Goal: Task Accomplishment & Management: Manage account settings

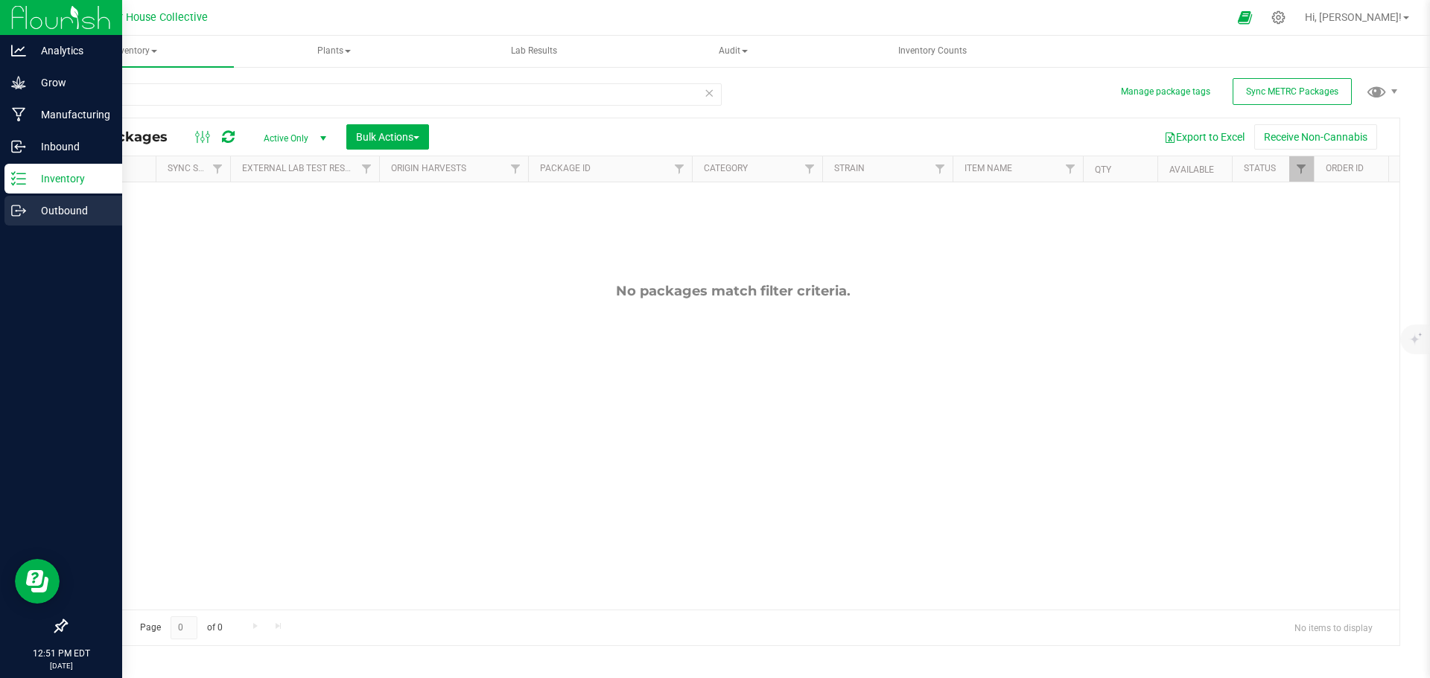
click at [27, 217] on p "Outbound" at bounding box center [70, 211] width 89 height 18
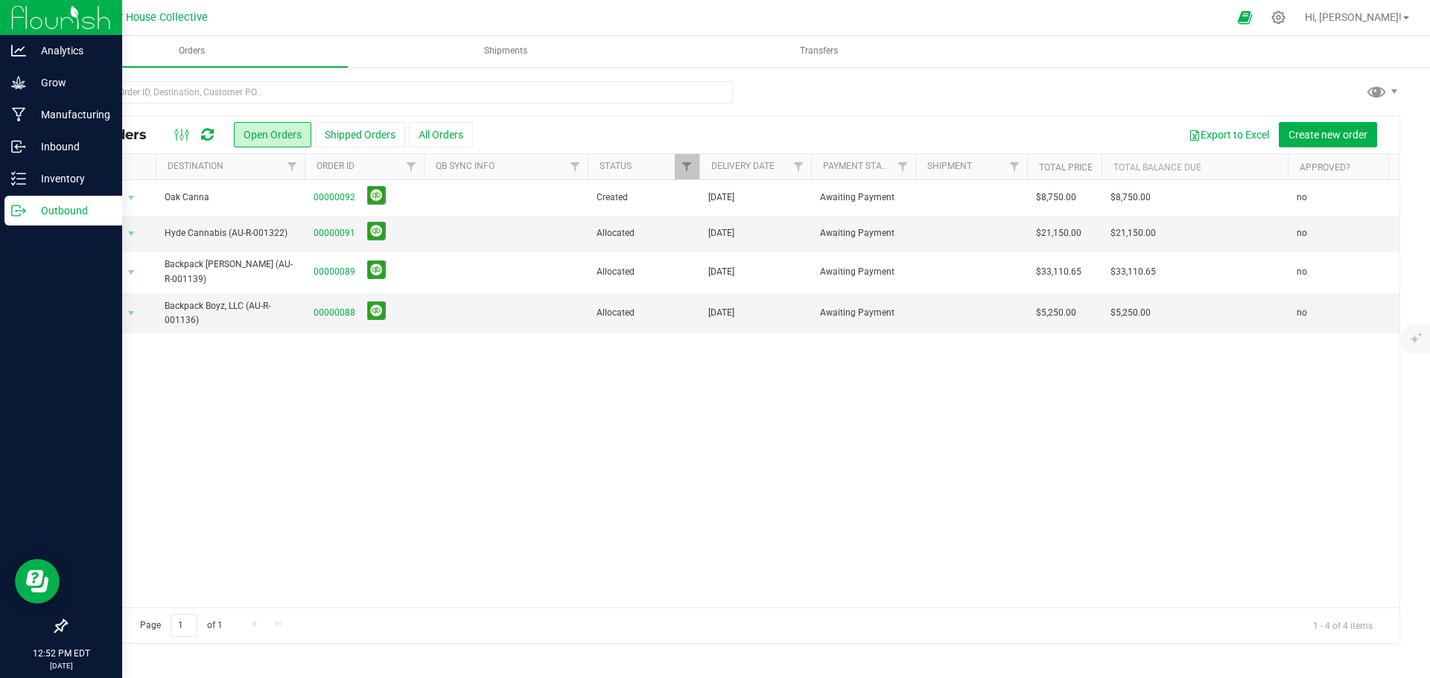
click at [873, 468] on div "Action Action Cancel order Change facility Clone order Edit order Mark as fully…" at bounding box center [732, 393] width 1333 height 427
drag, startPoint x: 581, startPoint y: 448, endPoint x: 437, endPoint y: 429, distance: 145.0
click at [430, 433] on div "Action Action Cancel order Change facility Clone order Edit order Mark as fully…" at bounding box center [732, 393] width 1333 height 427
click at [897, 399] on div "Action Action Cancel order Change facility Clone order Edit order Mark as fully…" at bounding box center [732, 393] width 1333 height 427
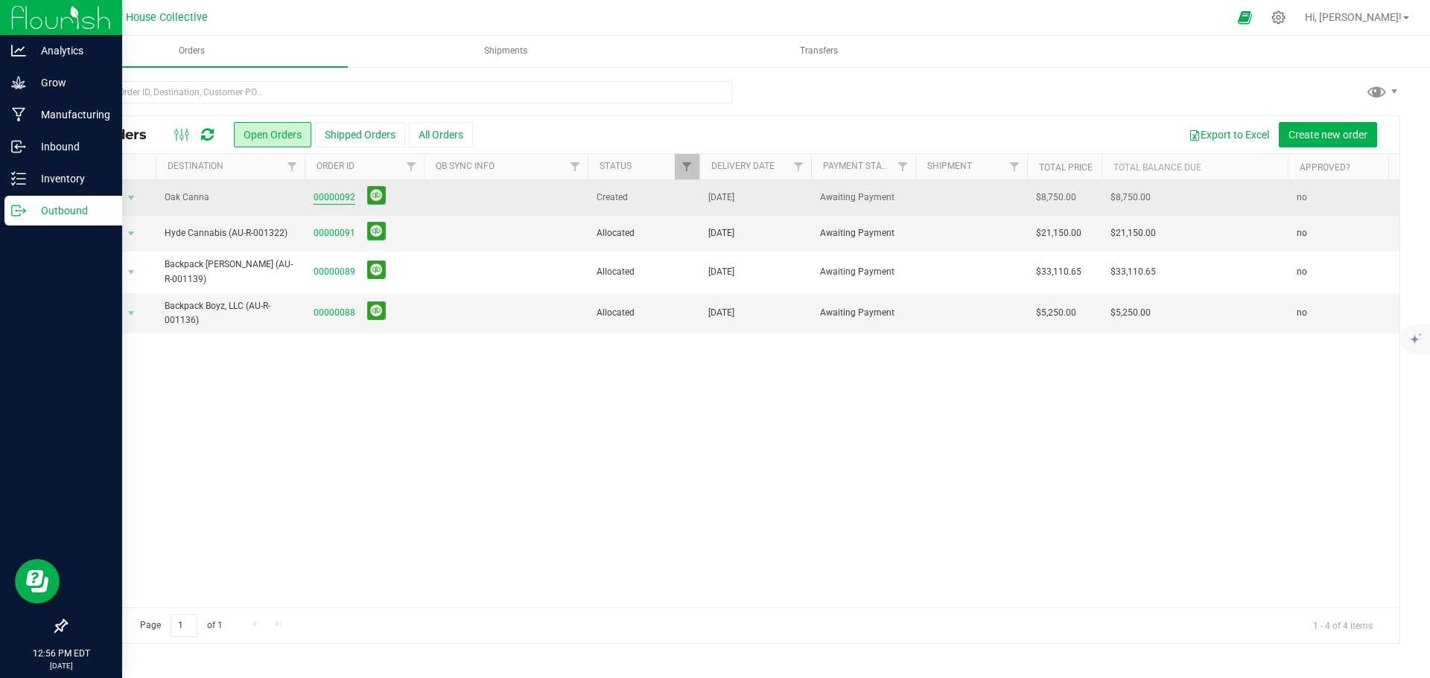
click at [320, 197] on link "00000092" at bounding box center [334, 198] width 42 height 14
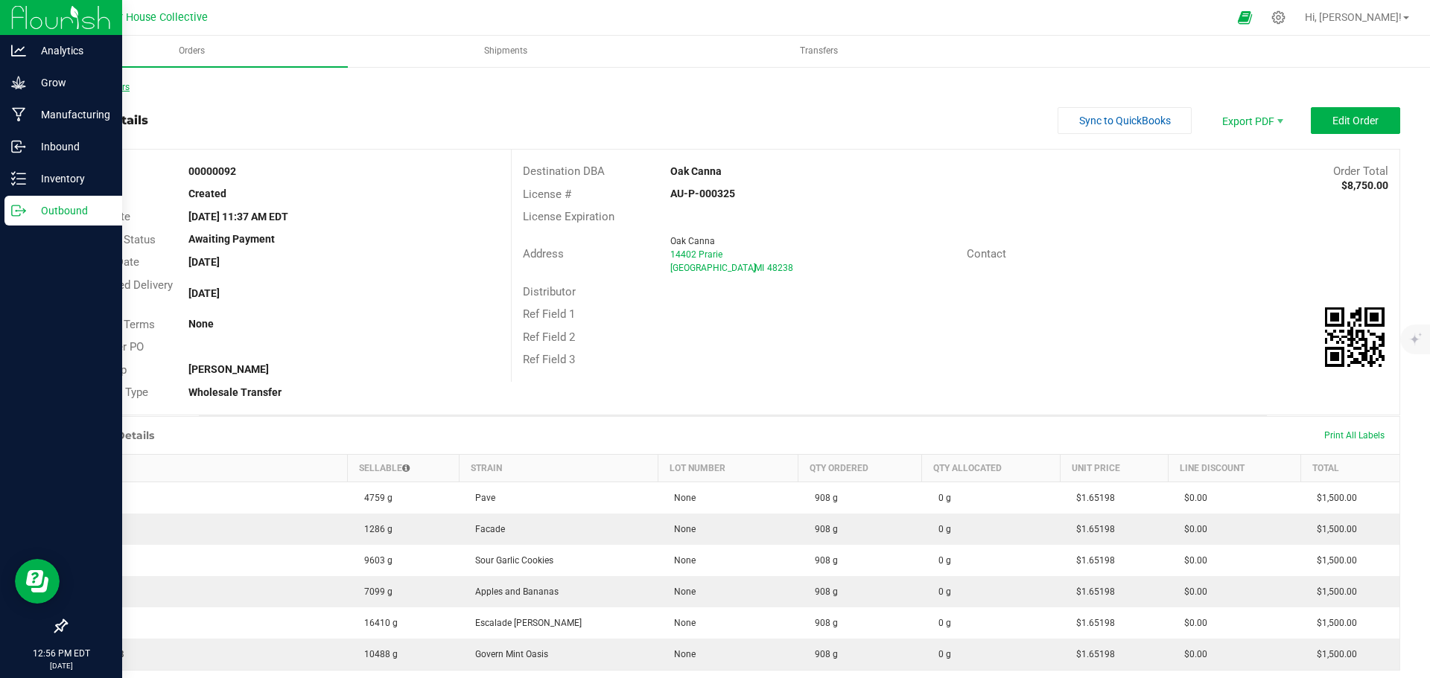
click at [118, 88] on link "Back to Orders" at bounding box center [98, 87] width 64 height 10
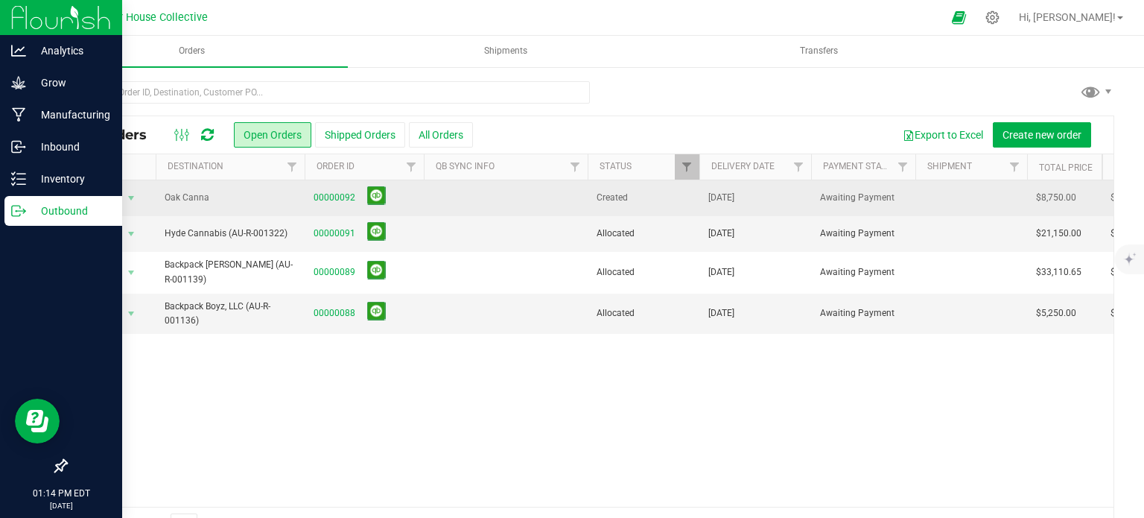
click at [340, 181] on td "00000092" at bounding box center [364, 198] width 119 height 36
click at [338, 196] on link "00000092" at bounding box center [334, 198] width 42 height 14
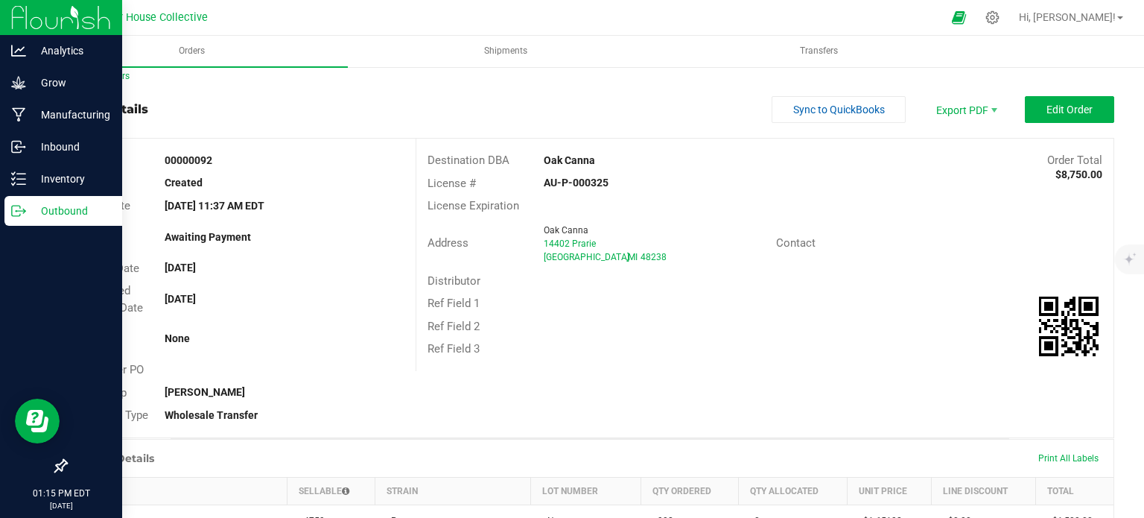
scroll to position [10, 0]
click at [1037, 118] on button "Edit Order" at bounding box center [1069, 110] width 89 height 27
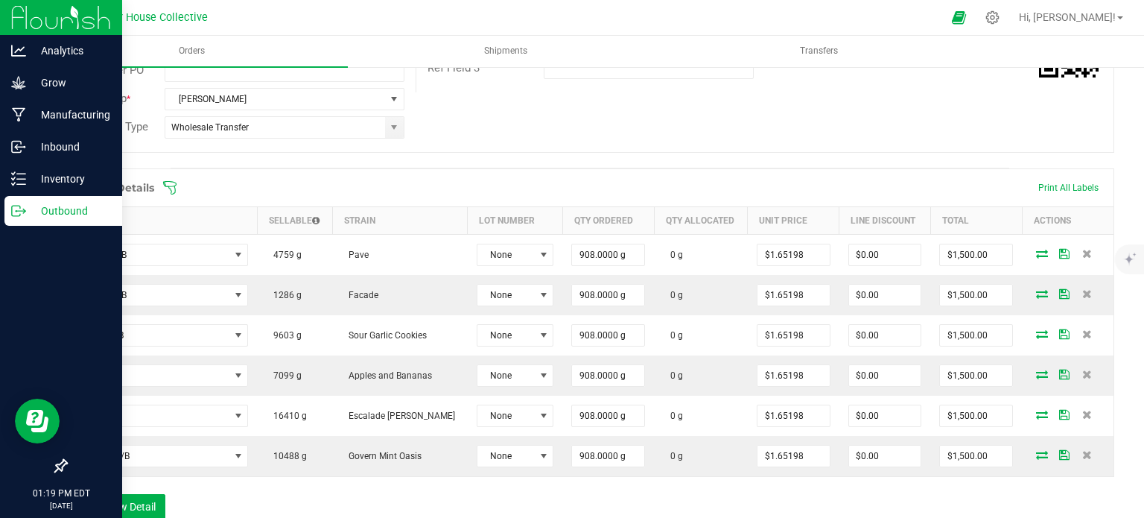
scroll to position [392, 0]
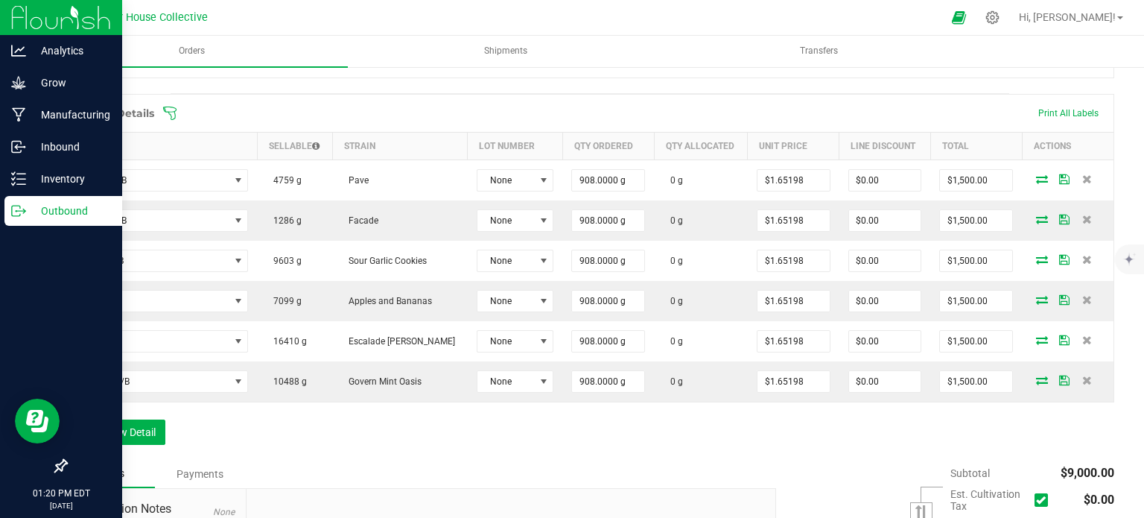
click at [163, 110] on icon at bounding box center [169, 113] width 15 height 15
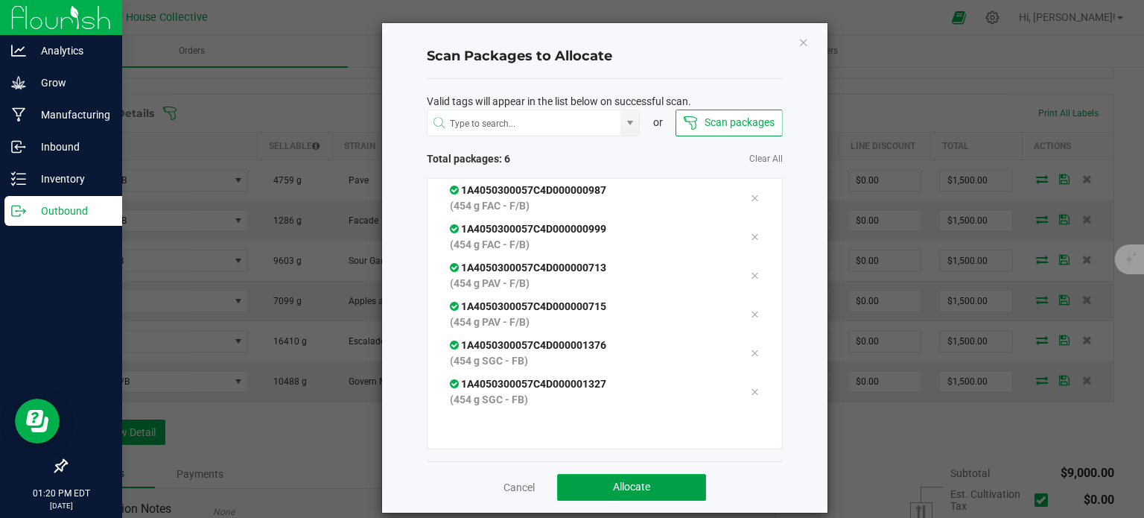
click at [613, 474] on button "Allocate" at bounding box center [631, 487] width 149 height 27
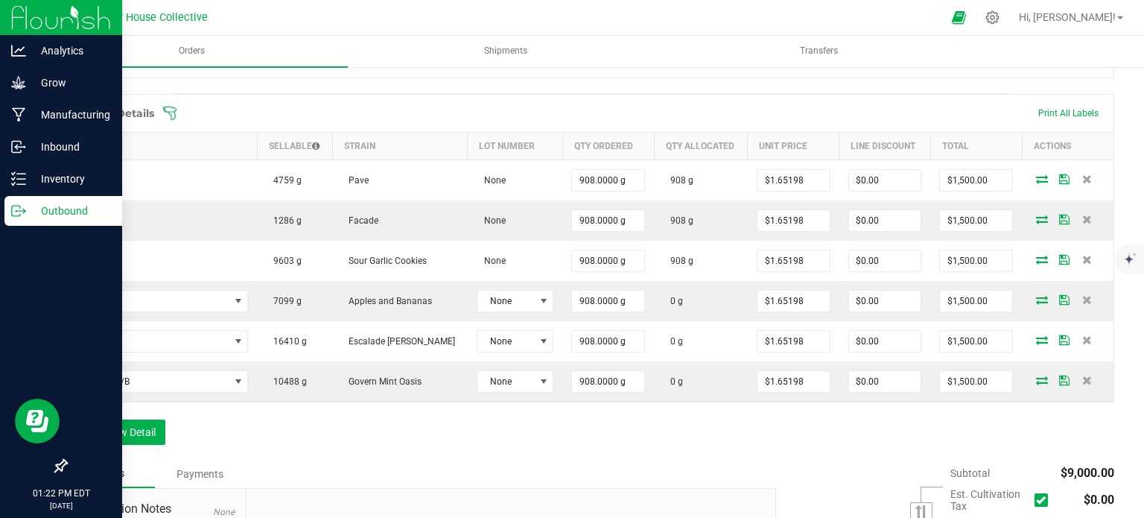
click at [167, 112] on icon at bounding box center [169, 113] width 15 height 15
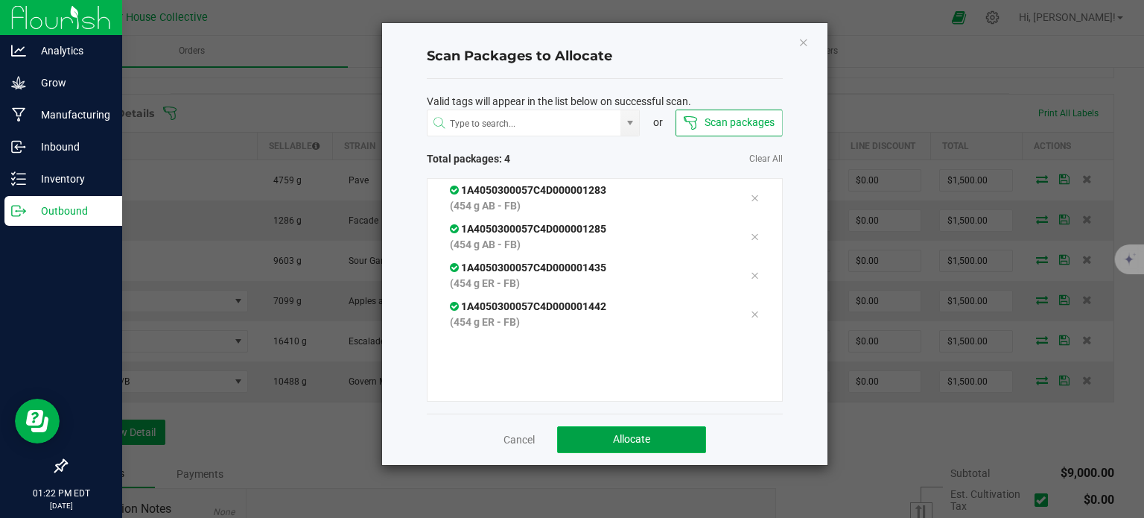
click at [584, 430] on button "Allocate" at bounding box center [631, 439] width 149 height 27
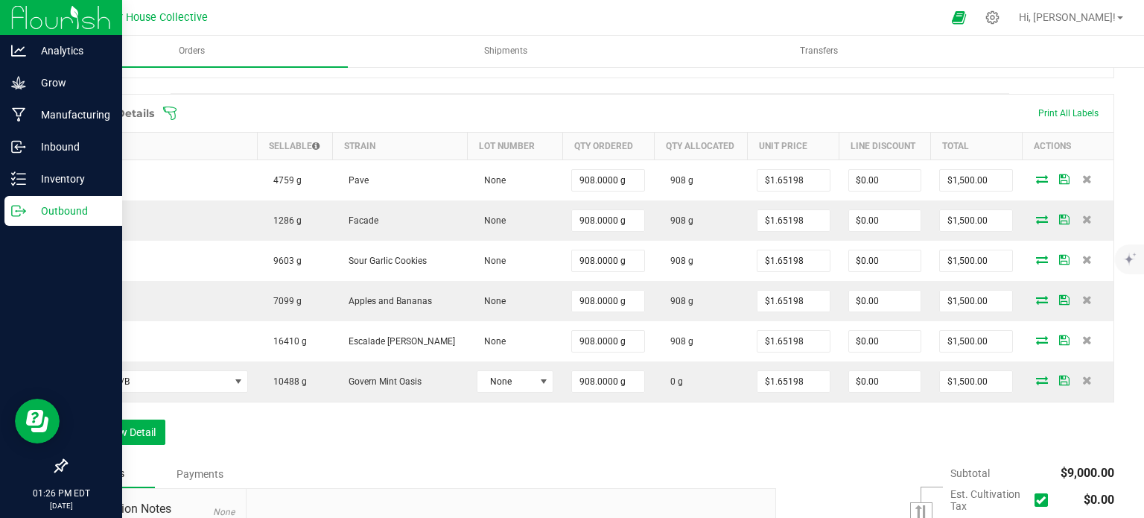
click at [584, 430] on div "Order Details Print All Labels Item Sellable Strain Lot Number Qty Ordered Qty …" at bounding box center [590, 277] width 1048 height 366
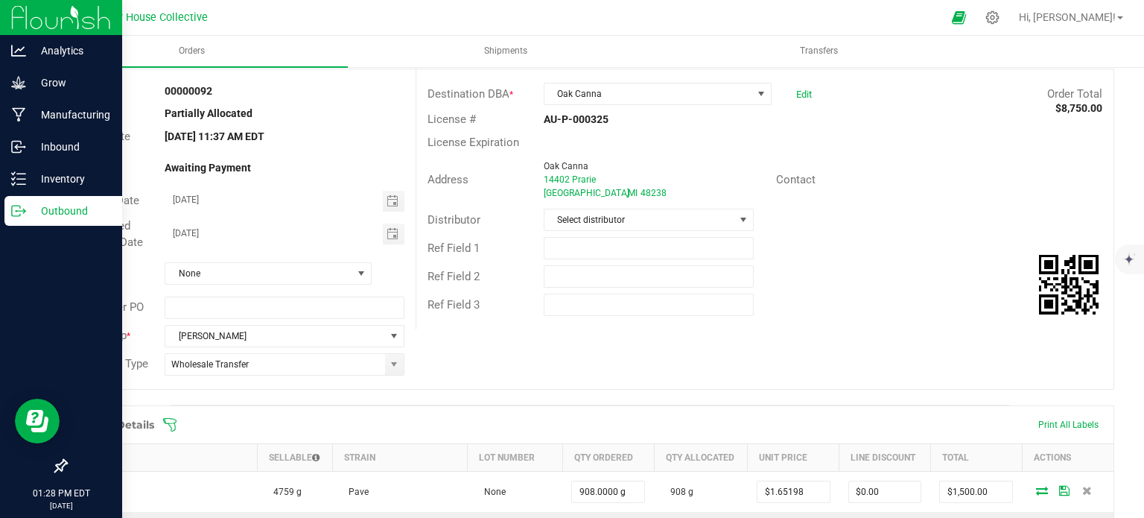
scroll to position [79, 0]
drag, startPoint x: 605, startPoint y: 191, endPoint x: 538, endPoint y: 174, distance: 68.4
click at [544, 174] on ngx-name-and-address "Oak Canna [STREET_ADDRESS]" at bounding box center [654, 181] width 221 height 40
copy ngx-name-and-address "[STREET_ADDRESS]"
click at [652, 354] on div "Order # 00000092 Status Partially Allocated Order Date [DATE] 11:37 AM EDT Paym…" at bounding box center [589, 230] width 1047 height 319
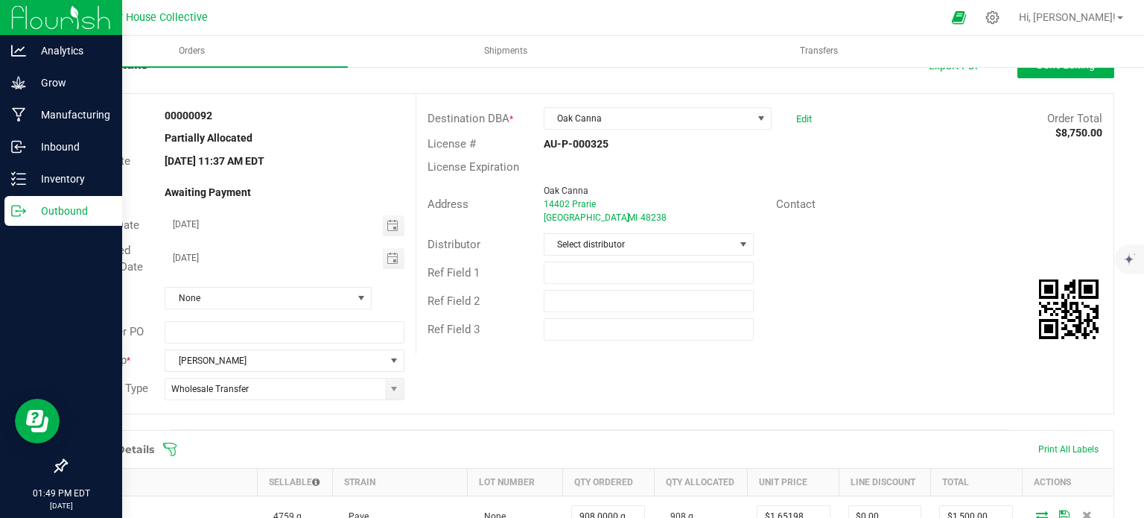
scroll to position [0, 0]
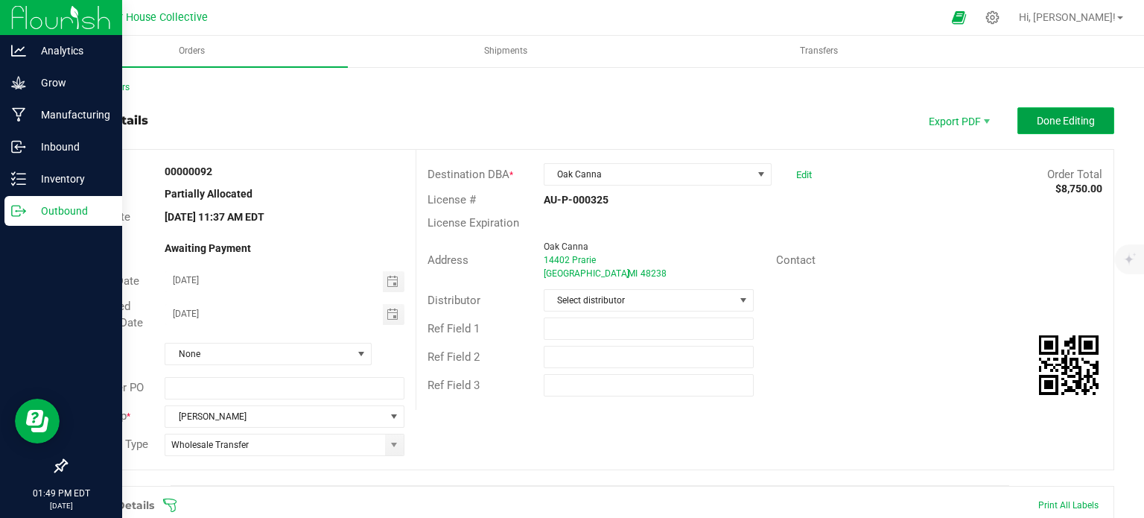
click at [1042, 133] on button "Done Editing" at bounding box center [1065, 120] width 97 height 27
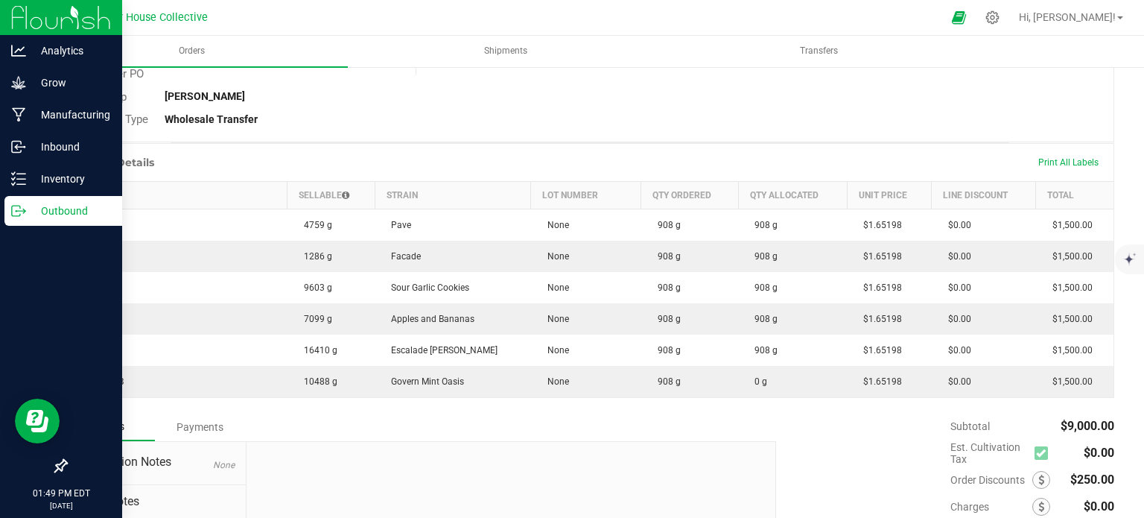
scroll to position [305, 0]
